Goal: Transaction & Acquisition: Book appointment/travel/reservation

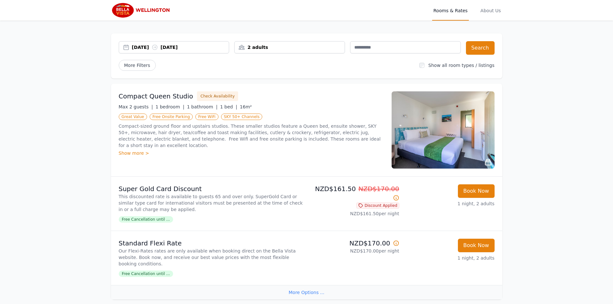
click at [147, 46] on div "[DATE] [DATE]" at bounding box center [180, 47] width 97 height 6
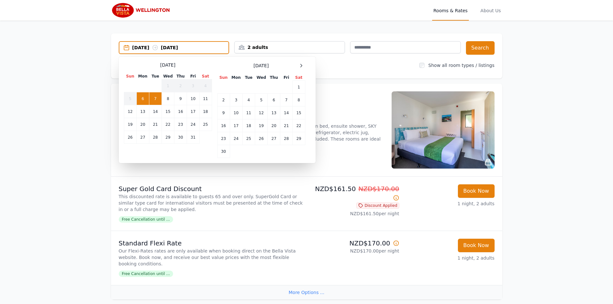
click at [155, 96] on td "7" at bounding box center [155, 98] width 13 height 13
click at [162, 101] on td "8" at bounding box center [167, 98] width 13 height 13
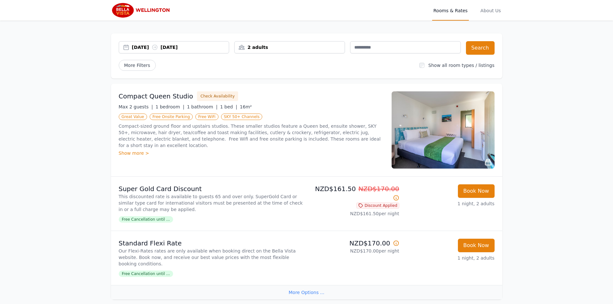
click at [250, 50] on div "2 adults" at bounding box center [289, 47] width 110 height 6
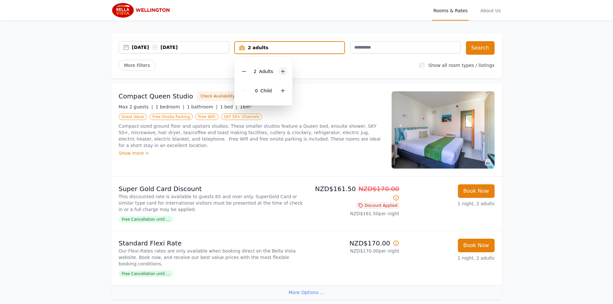
click at [282, 71] on icon at bounding box center [282, 71] width 5 height 5
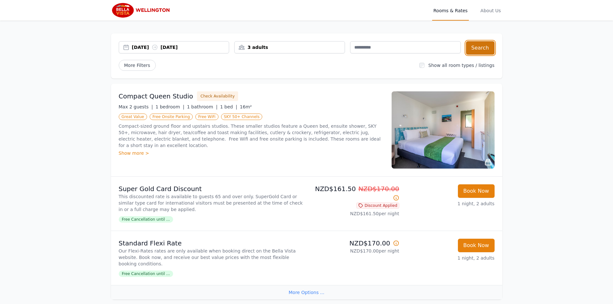
click at [475, 53] on button "Search" at bounding box center [480, 48] width 29 height 14
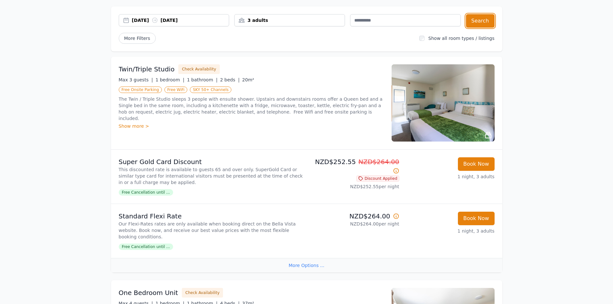
scroll to position [64, 0]
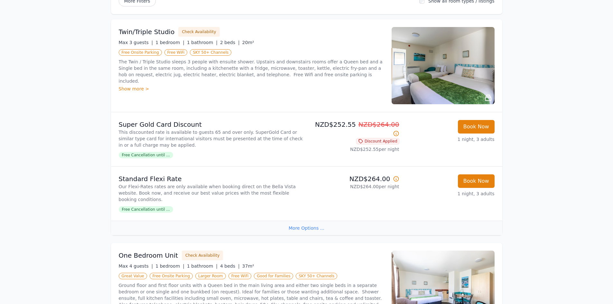
click at [307, 223] on div "More Options ..." at bounding box center [306, 228] width 391 height 14
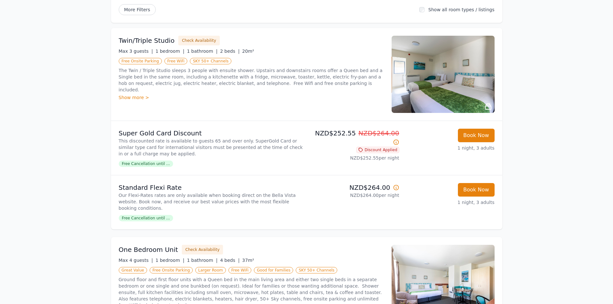
scroll to position [0, 0]
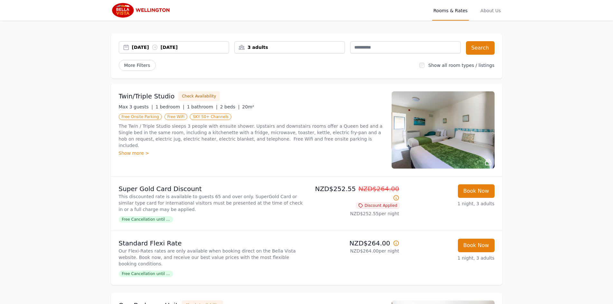
click at [565, 196] on div "Open main menu Rooms & Rates About Us [DATE] [DATE] 3 adults Search More Filter…" at bounding box center [306, 296] width 613 height 593
